Goal: Navigation & Orientation: Find specific page/section

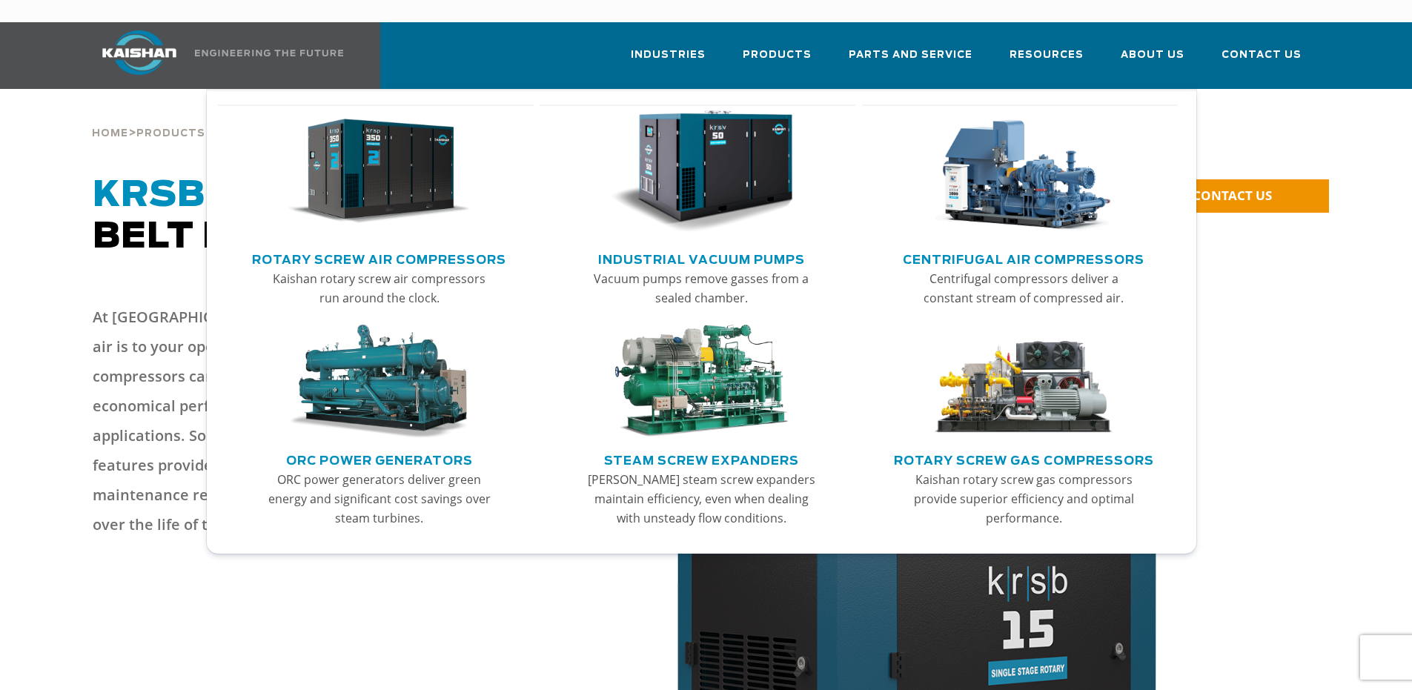
click at [475, 247] on link "Rotary Screw Air Compressors" at bounding box center [379, 258] width 254 height 22
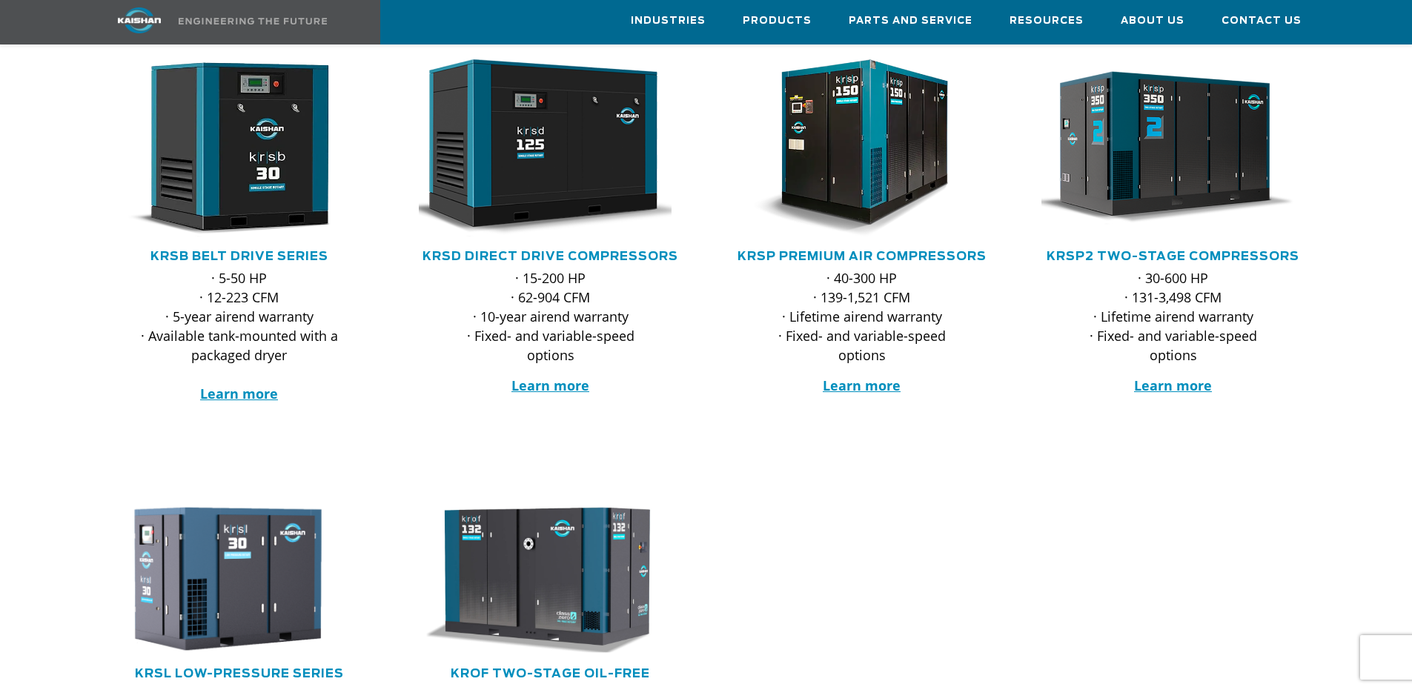
scroll to position [148, 0]
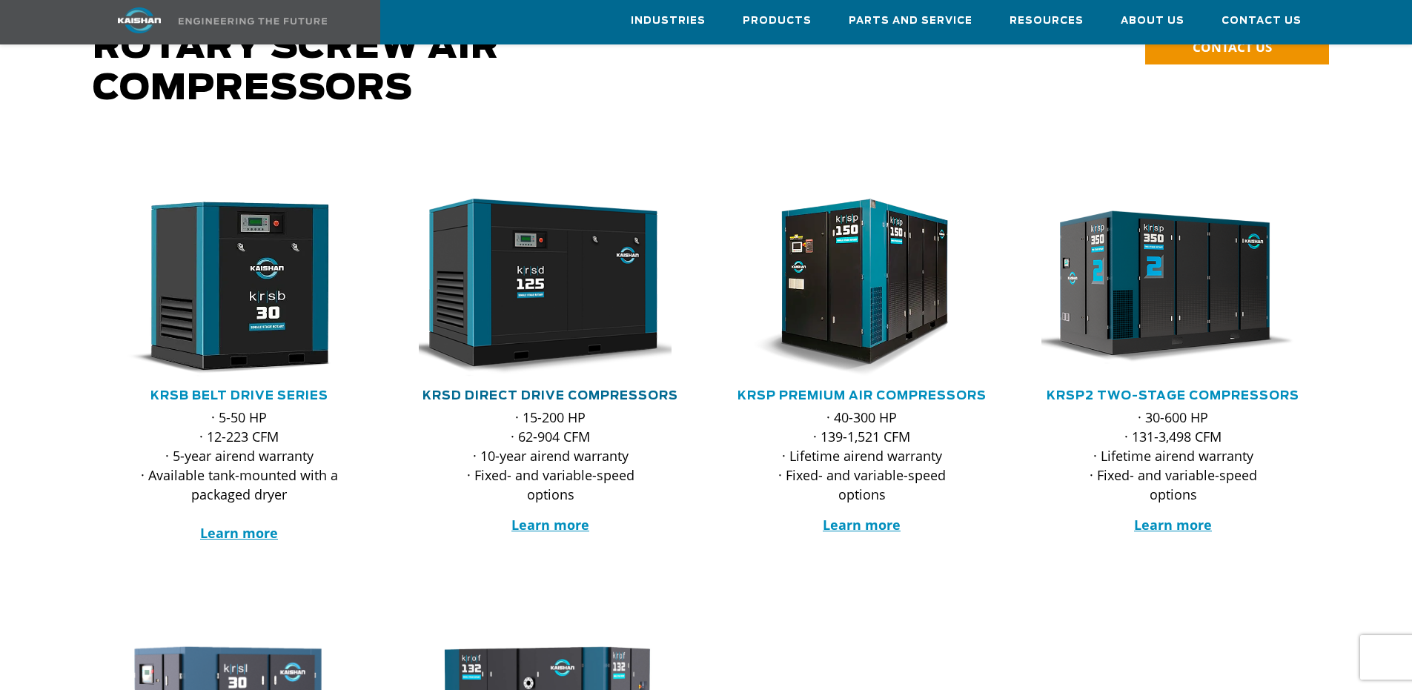
click at [618, 390] on link "KRSD Direct Drive Compressors" at bounding box center [551, 396] width 256 height 12
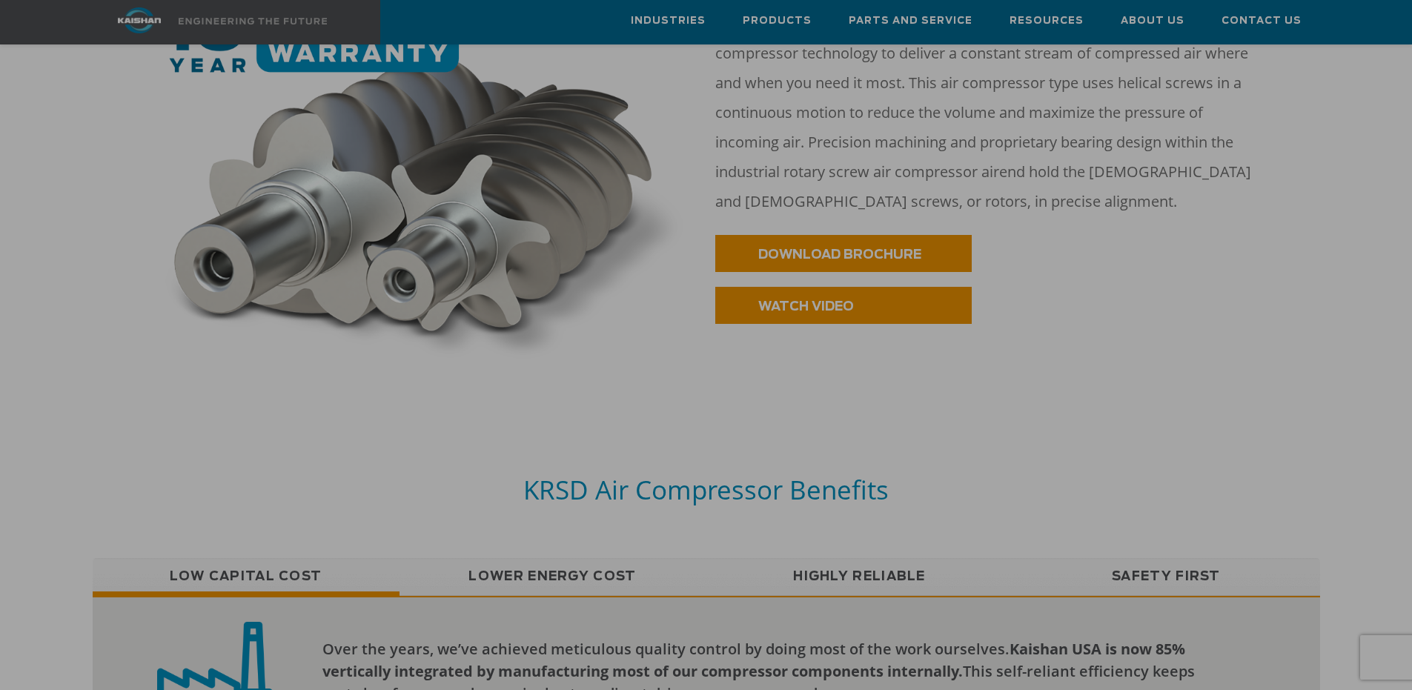
scroll to position [1335, 0]
